Goal: Task Accomplishment & Management: Complete application form

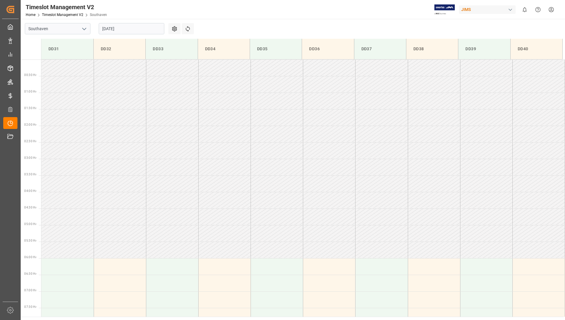
scroll to position [179, 0]
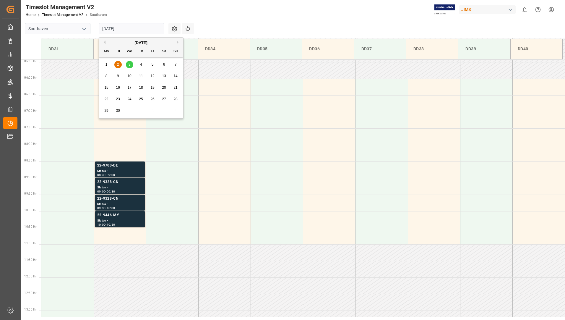
click at [134, 26] on input "[DATE]" at bounding box center [132, 28] width 66 height 11
click at [131, 65] on div "3" at bounding box center [129, 64] width 7 height 7
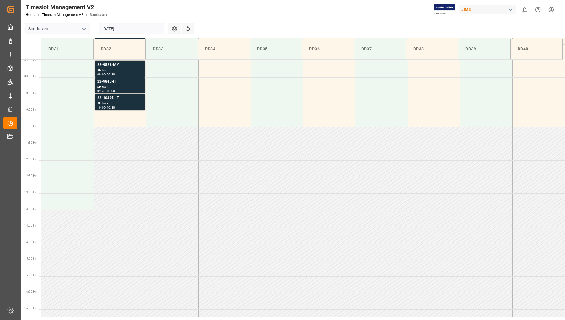
scroll to position [209, 0]
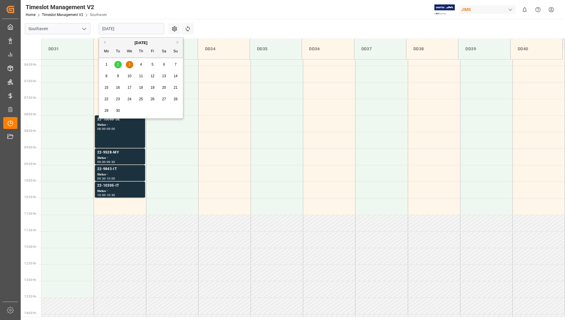
click at [126, 27] on input "[DATE]" at bounding box center [132, 28] width 66 height 11
click at [117, 64] on span "2" at bounding box center [118, 64] width 2 height 4
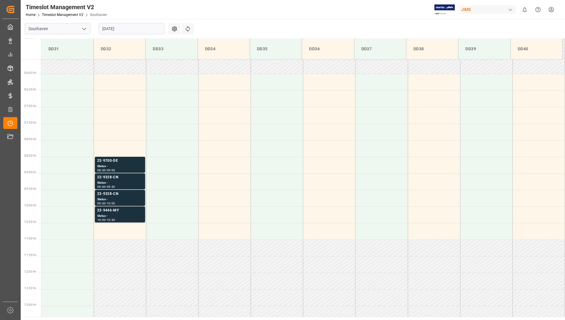
scroll to position [179, 0]
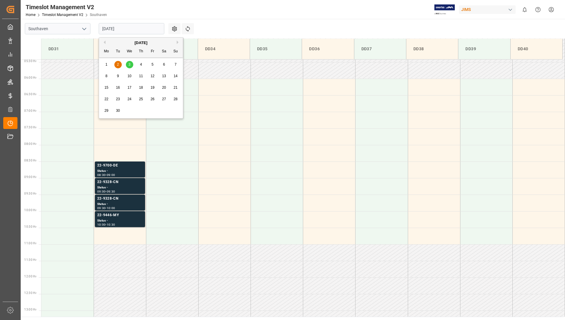
click at [126, 29] on input "[DATE]" at bounding box center [132, 28] width 66 height 11
click at [131, 64] on div "3" at bounding box center [129, 64] width 7 height 7
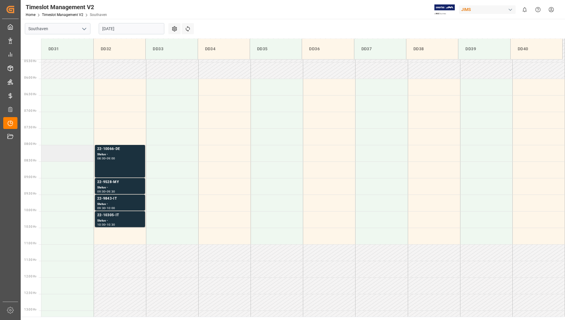
click at [48, 153] on td at bounding box center [67, 153] width 52 height 17
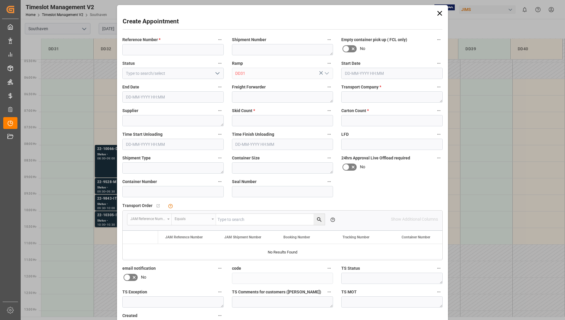
type input "[DATE] 08:00"
type input "[DATE] 08:30"
click at [141, 52] on input at bounding box center [172, 49] width 101 height 11
type input "8"
click at [191, 73] on input at bounding box center [172, 73] width 101 height 11
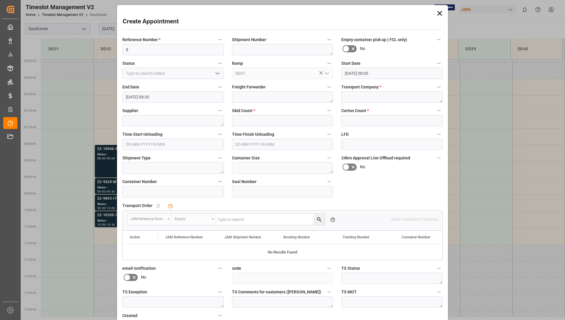
click at [214, 71] on icon "open menu" at bounding box center [217, 73] width 7 height 7
click at [170, 126] on div "New appointment" at bounding box center [173, 126] width 101 height 13
type input "New appointment"
click at [349, 98] on textarea at bounding box center [391, 96] width 101 height 11
type textarea "Old Dominion"
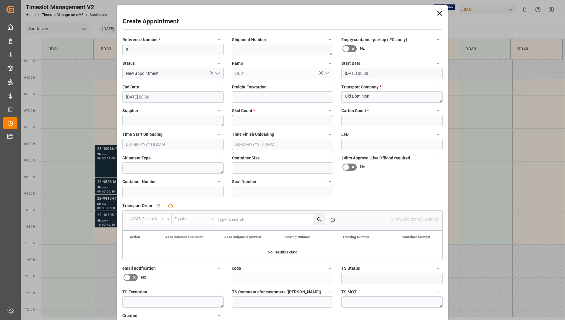
click at [291, 123] on input "text" at bounding box center [282, 120] width 101 height 11
type input "2"
click at [360, 126] on input "text" at bounding box center [391, 120] width 101 height 11
type input "4"
click at [160, 119] on textarea at bounding box center [172, 120] width 101 height 11
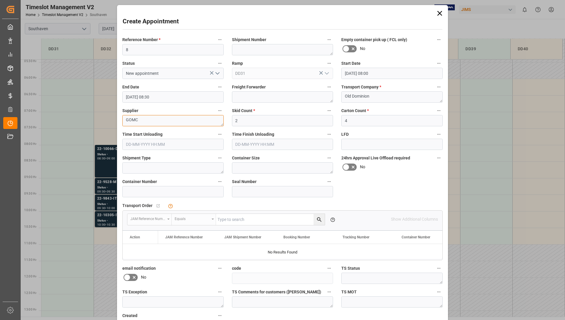
type textarea "GOMC"
click at [416, 75] on input "[DATE] 08:00" at bounding box center [391, 73] width 101 height 11
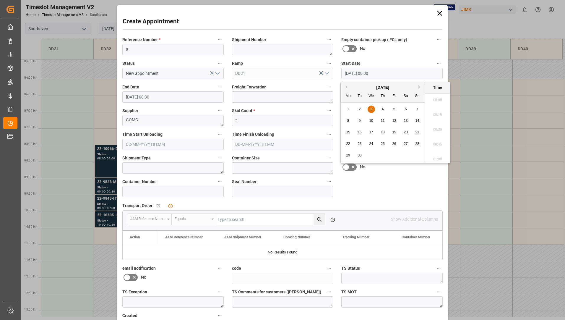
scroll to position [445, 0]
click at [372, 109] on span "3" at bounding box center [371, 109] width 2 height 4
click at [441, 155] on li "09:30" at bounding box center [437, 157] width 25 height 15
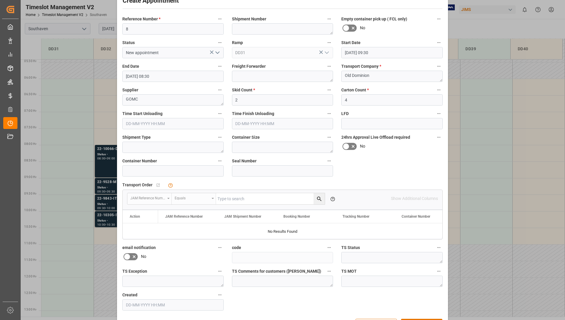
scroll to position [41, 0]
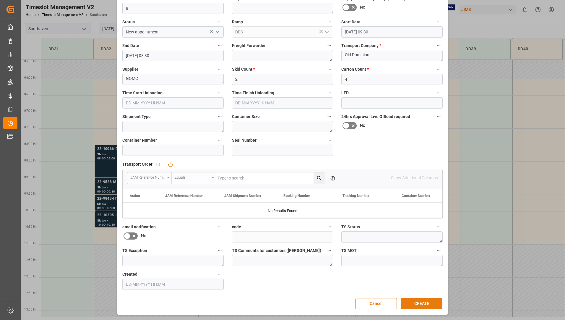
click at [411, 305] on button "CREATE" at bounding box center [421, 303] width 41 height 11
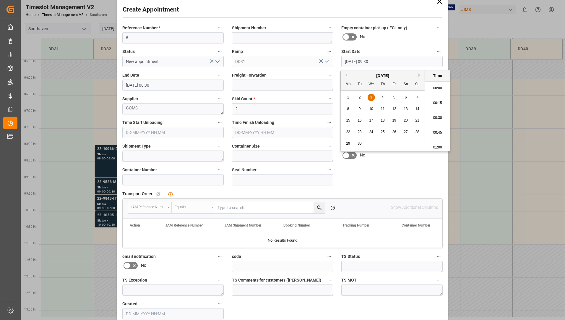
click at [427, 60] on input "[DATE] 09:30" at bounding box center [391, 61] width 101 height 11
click at [372, 96] on div "3" at bounding box center [370, 97] width 7 height 7
click at [442, 117] on li "08:30" at bounding box center [437, 115] width 25 height 15
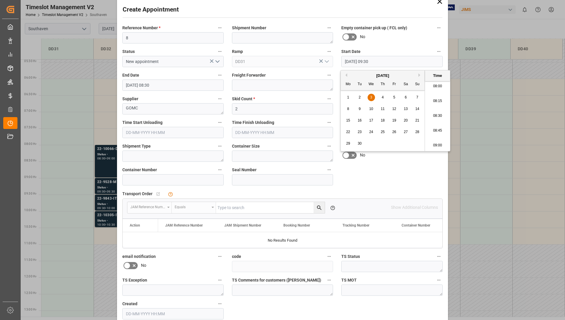
type input "[DATE] 08:30"
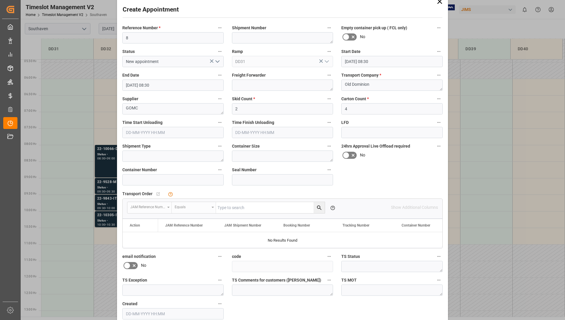
click at [174, 86] on input "[DATE] 08:30" at bounding box center [172, 84] width 101 height 11
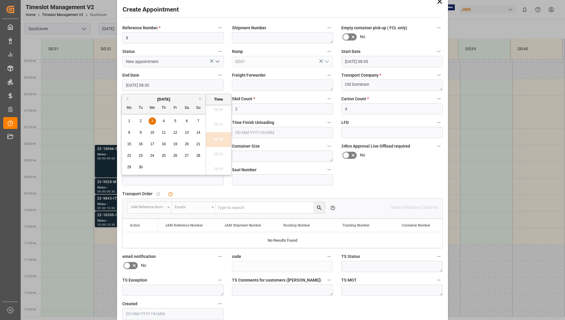
click at [147, 121] on div "1 2 3 4 5 6 7" at bounding box center [163, 121] width 81 height 12
click at [151, 120] on span "3" at bounding box center [152, 121] width 2 height 4
click at [224, 129] on li "09:45" at bounding box center [218, 124] width 25 height 15
type input "[DATE] 09:45"
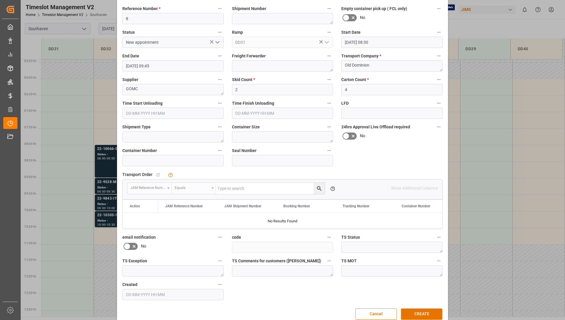
scroll to position [41, 0]
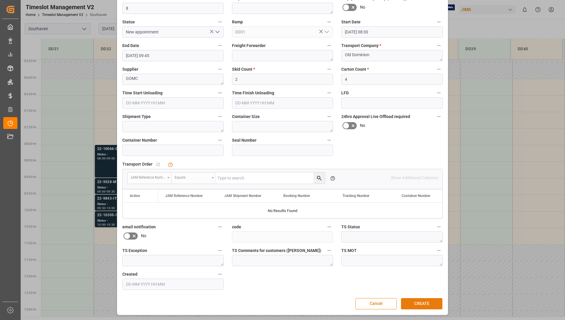
click at [419, 303] on button "CREATE" at bounding box center [421, 303] width 41 height 11
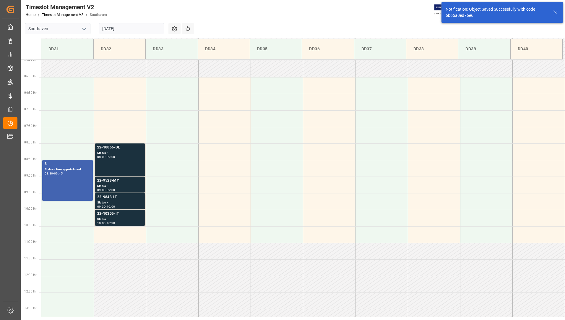
scroll to position [228, 0]
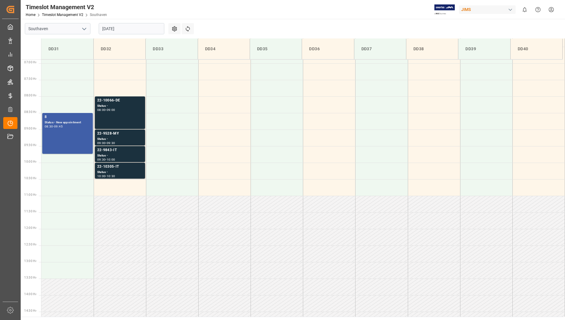
click at [80, 129] on div "8 Status - New appointment 08:30 - 09:45" at bounding box center [68, 133] width 46 height 38
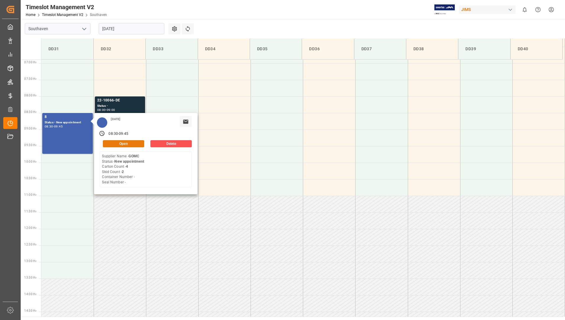
click at [126, 143] on button "Open" at bounding box center [123, 143] width 41 height 7
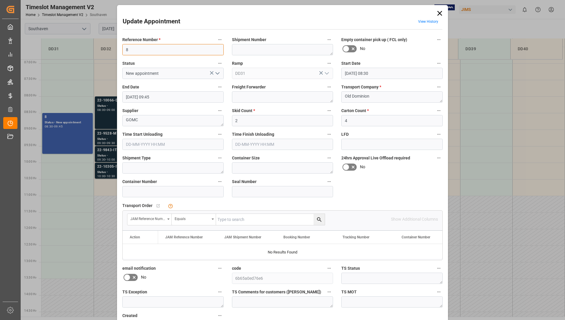
click at [131, 52] on input "8" at bounding box center [172, 49] width 101 height 11
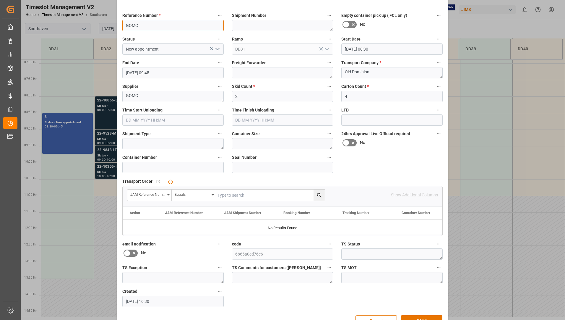
scroll to position [41, 0]
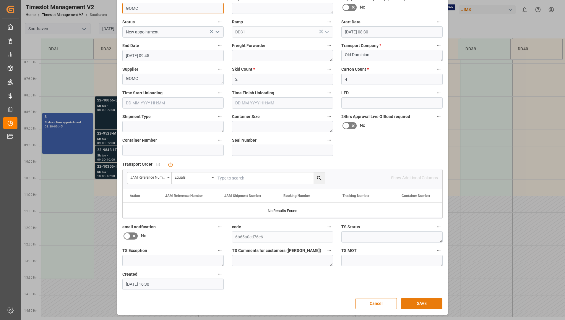
type input "GOMC"
click at [430, 300] on button "SAVE" at bounding box center [421, 303] width 41 height 11
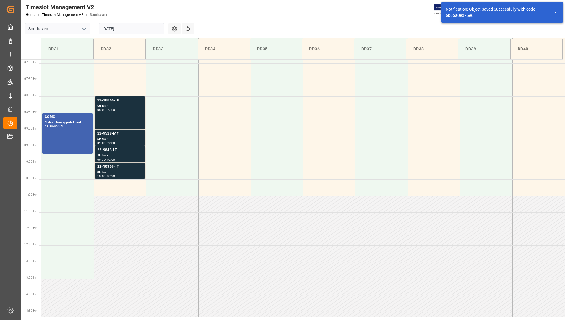
scroll to position [169, 0]
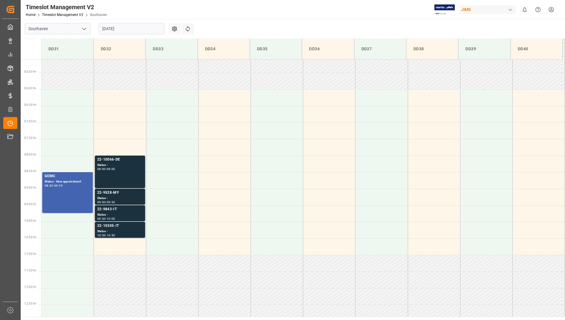
click at [121, 29] on input "[DATE]" at bounding box center [132, 28] width 66 height 11
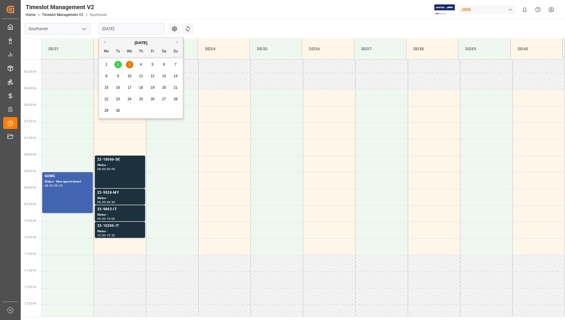
click at [105, 42] on div "[DATE]" at bounding box center [141, 43] width 84 height 6
click at [105, 42] on button "Previous Month" at bounding box center [104, 42] width 4 height 4
click at [140, 110] on span "28" at bounding box center [141, 110] width 4 height 4
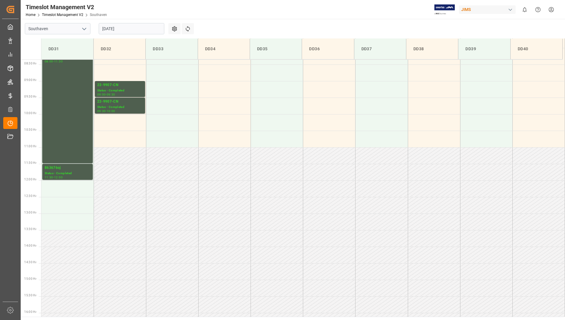
scroll to position [124, 0]
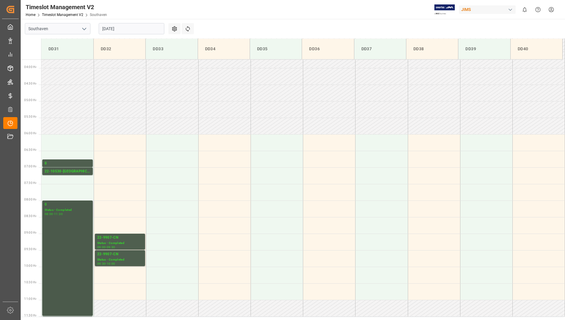
click at [86, 289] on div "0 Status - Completed 08:00 - 11:30" at bounding box center [68, 257] width 46 height 113
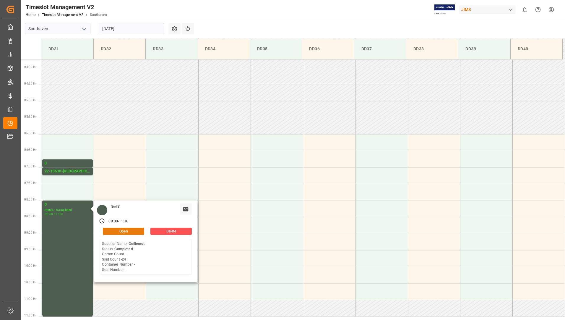
click at [139, 230] on button "Open" at bounding box center [123, 230] width 41 height 7
